Goal: Information Seeking & Learning: Learn about a topic

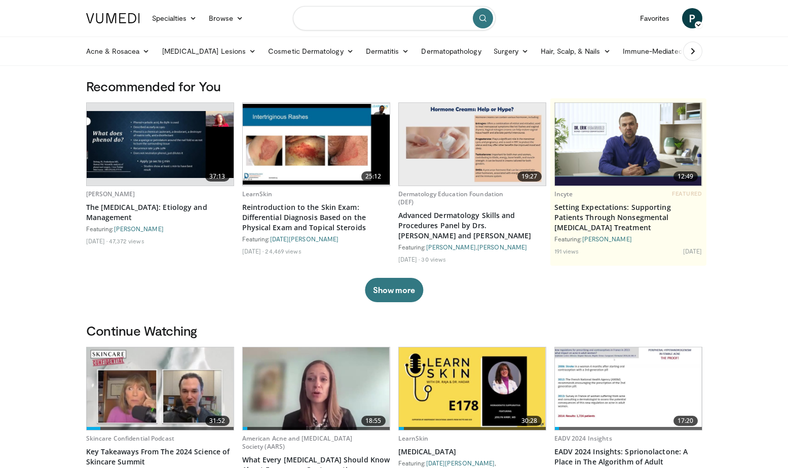
click at [360, 18] on input "Search topics, interventions" at bounding box center [394, 18] width 203 height 24
type input "**********"
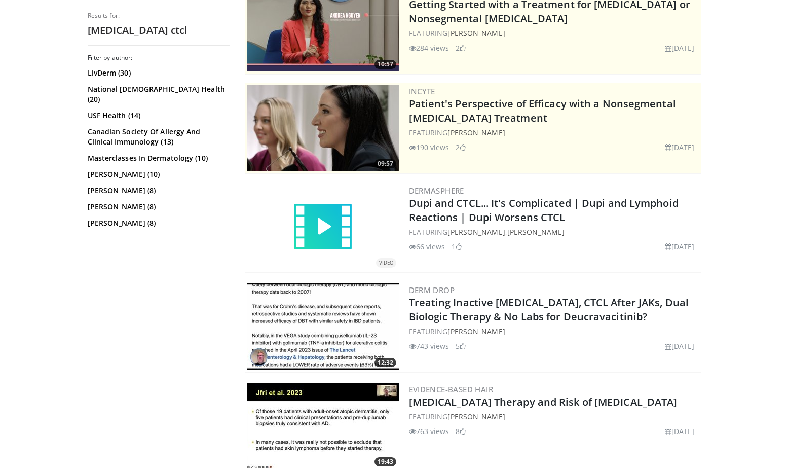
scroll to position [127, 0]
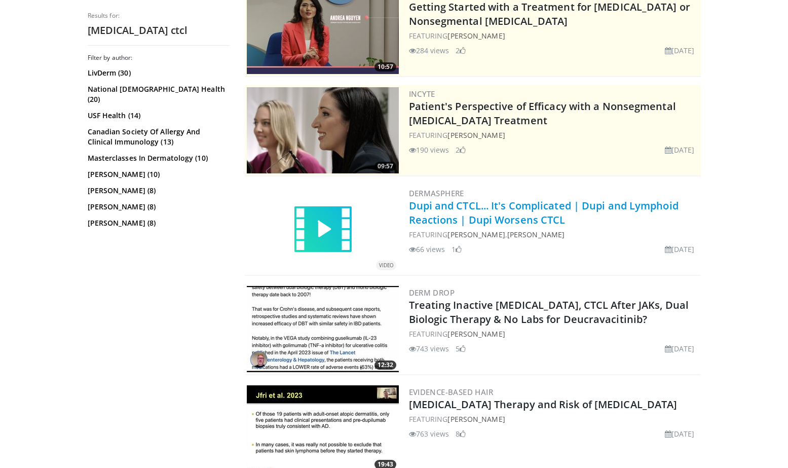
click at [533, 207] on link "Dupi and CTCL... It's Complicated | Dupi and Lymphoid Reactions | Dupi Worsens …" at bounding box center [544, 213] width 270 height 28
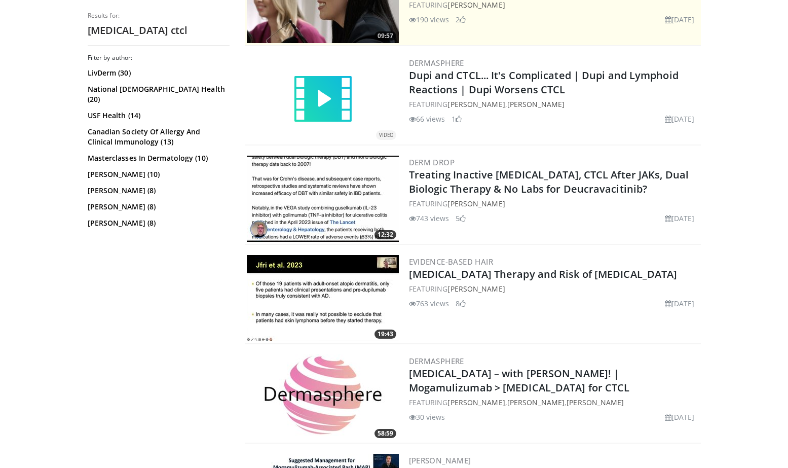
scroll to position [190, 0]
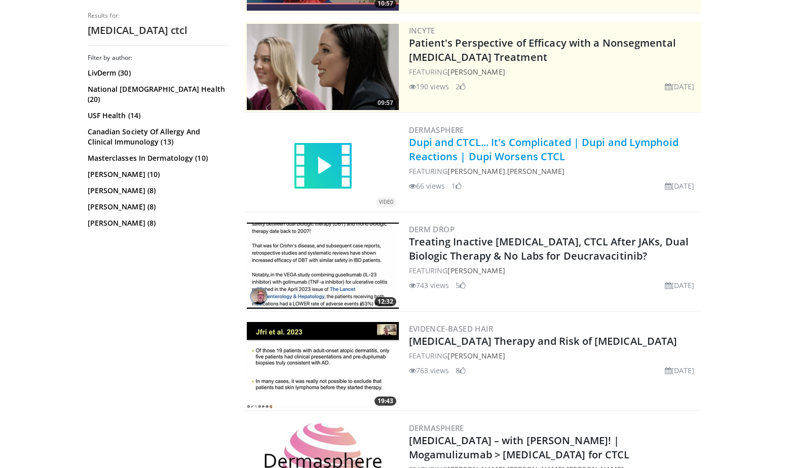
click at [514, 138] on link "Dupi and CTCL... It's Complicated | Dupi and Lymphoid Reactions | Dupi Worsens …" at bounding box center [544, 149] width 270 height 28
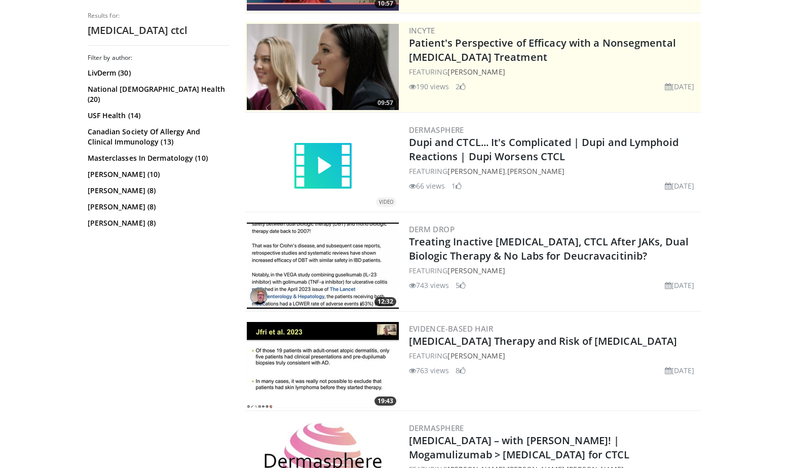
click at [156, 439] on div "Filter by author: LivDerm (30) National Jewish Health (20) USF Health (14) Cana…" at bounding box center [159, 257] width 142 height 407
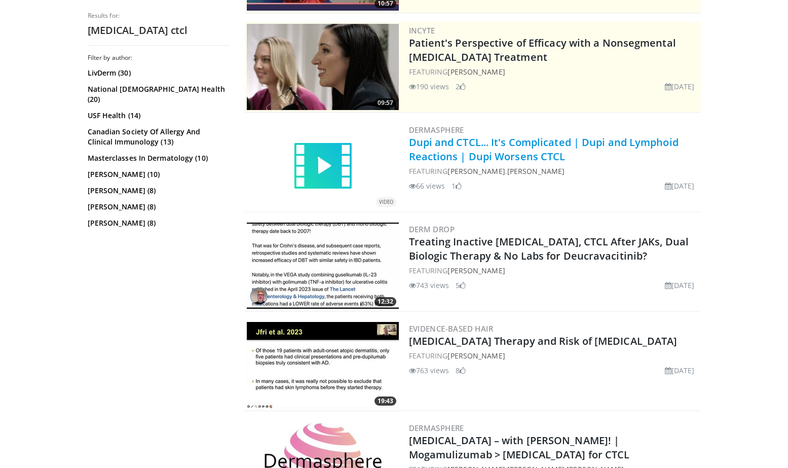
click at [542, 143] on link "Dupi and CTCL... It's Complicated | Dupi and Lymphoid Reactions | Dupi Worsens …" at bounding box center [544, 149] width 270 height 28
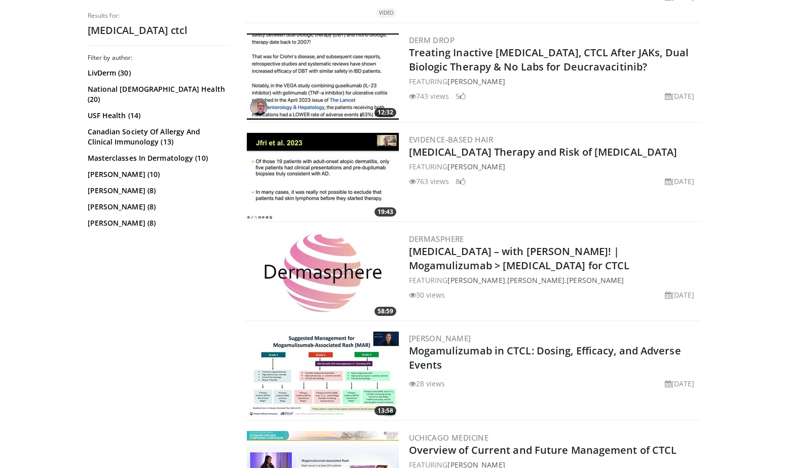
scroll to position [380, 0]
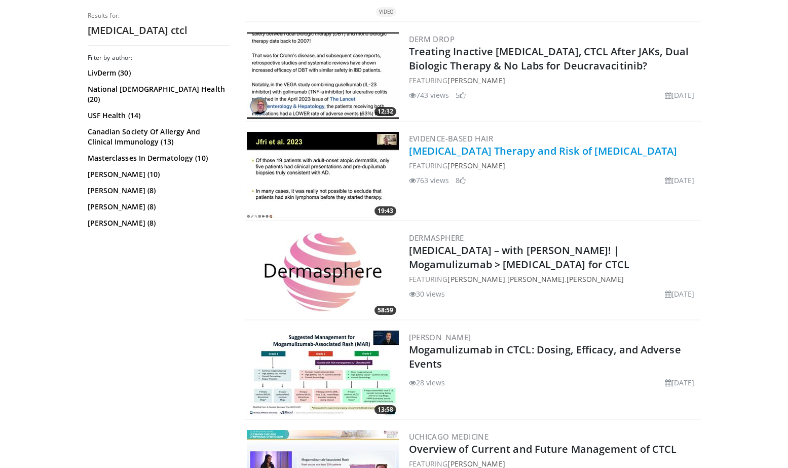
click at [448, 148] on link "Dupilumab Therapy and Risk of Cutaneous T-Cell Lymphoma" at bounding box center [543, 151] width 269 height 14
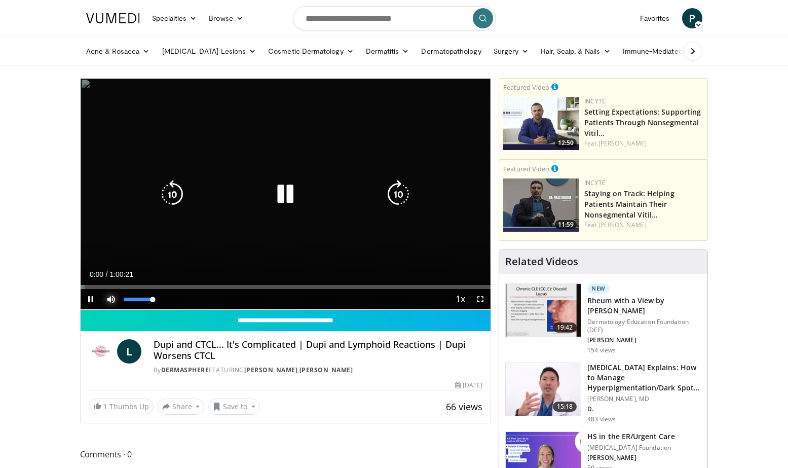
click at [112, 298] on span "Video Player" at bounding box center [111, 299] width 20 height 20
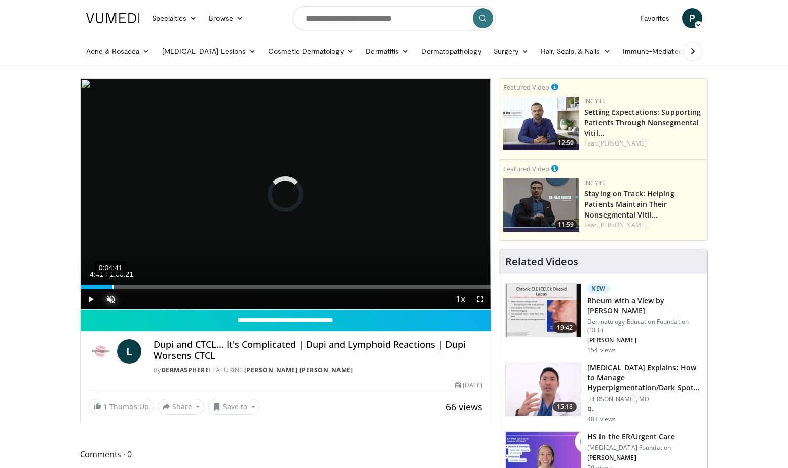
click at [113, 287] on div "0:04:41" at bounding box center [113, 287] width 1 height 4
click at [125, 287] on div "0:06:24" at bounding box center [124, 287] width 1 height 4
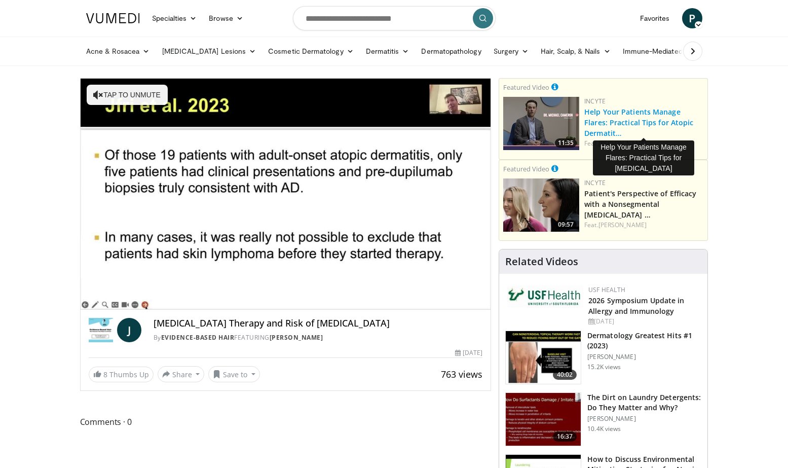
click at [630, 113] on link "Help Your Patients Manage Flares: Practical Tips for Atopic Dermatit…" at bounding box center [638, 122] width 109 height 31
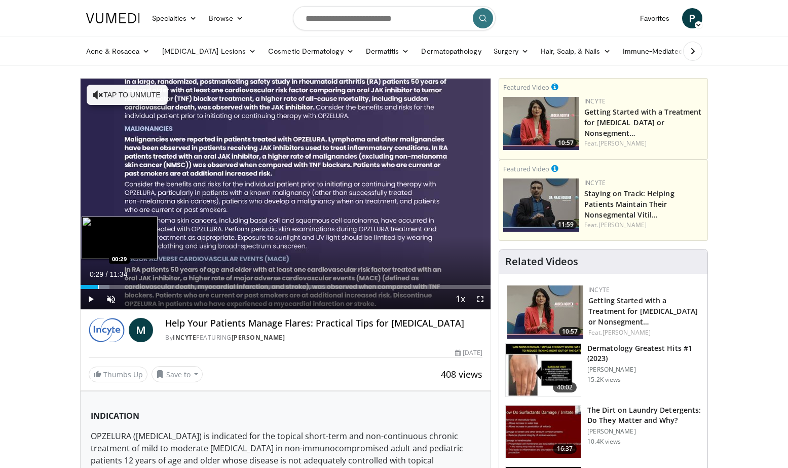
click at [98, 285] on div "Progress Bar" at bounding box center [98, 287] width 1 height 4
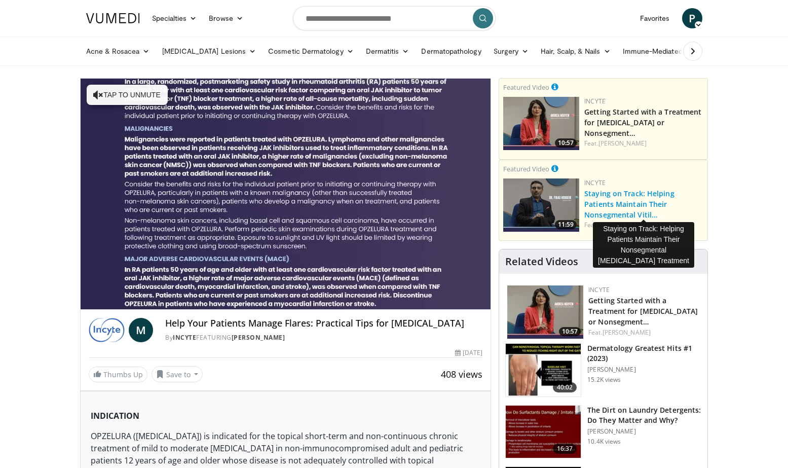
click at [615, 196] on link "Staying on Track: Helping Patients Maintain Their Nonsegmental Vitil…" at bounding box center [629, 204] width 90 height 31
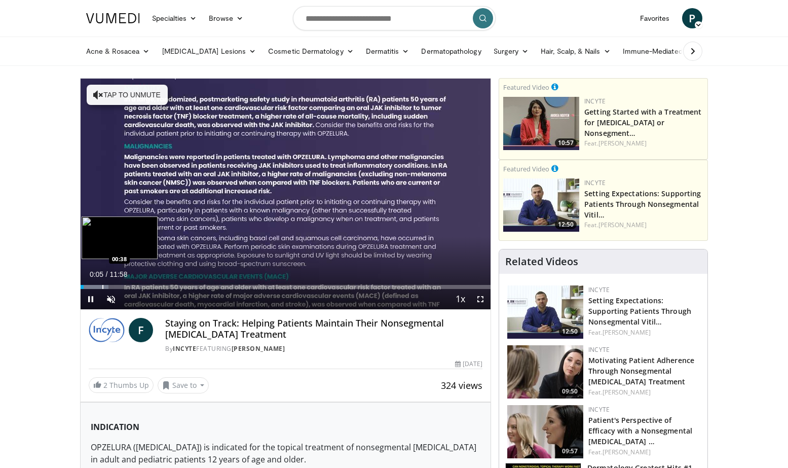
click at [102, 287] on div "Progress Bar" at bounding box center [102, 287] width 1 height 4
click at [95, 284] on div "Loaded : 13.79% 00:25 00:26" at bounding box center [286, 284] width 411 height 10
click at [121, 285] on div "Progress Bar" at bounding box center [121, 287] width 1 height 4
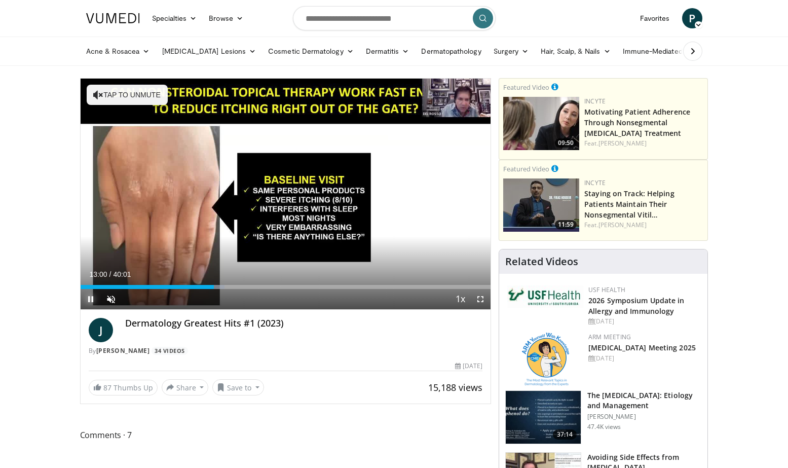
click at [89, 292] on span "Video Player" at bounding box center [91, 299] width 20 height 20
